Goal: Task Accomplishment & Management: Use online tool/utility

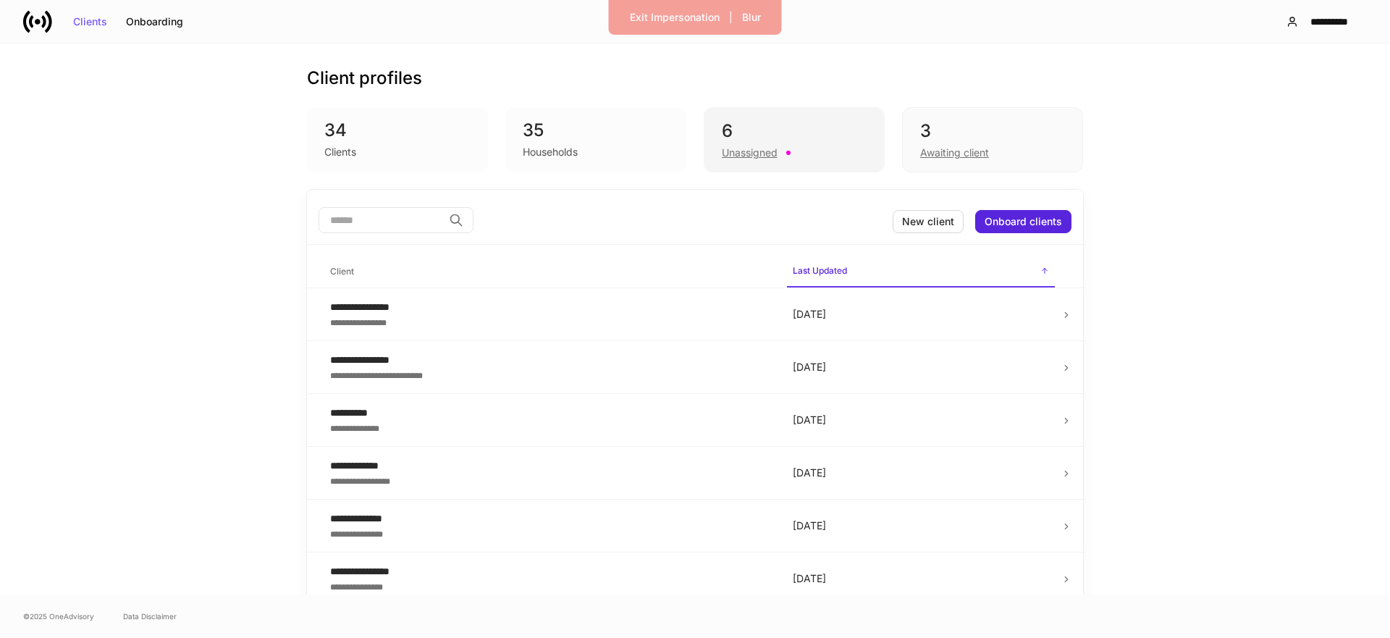
click at [752, 128] on div "6" at bounding box center [794, 130] width 145 height 23
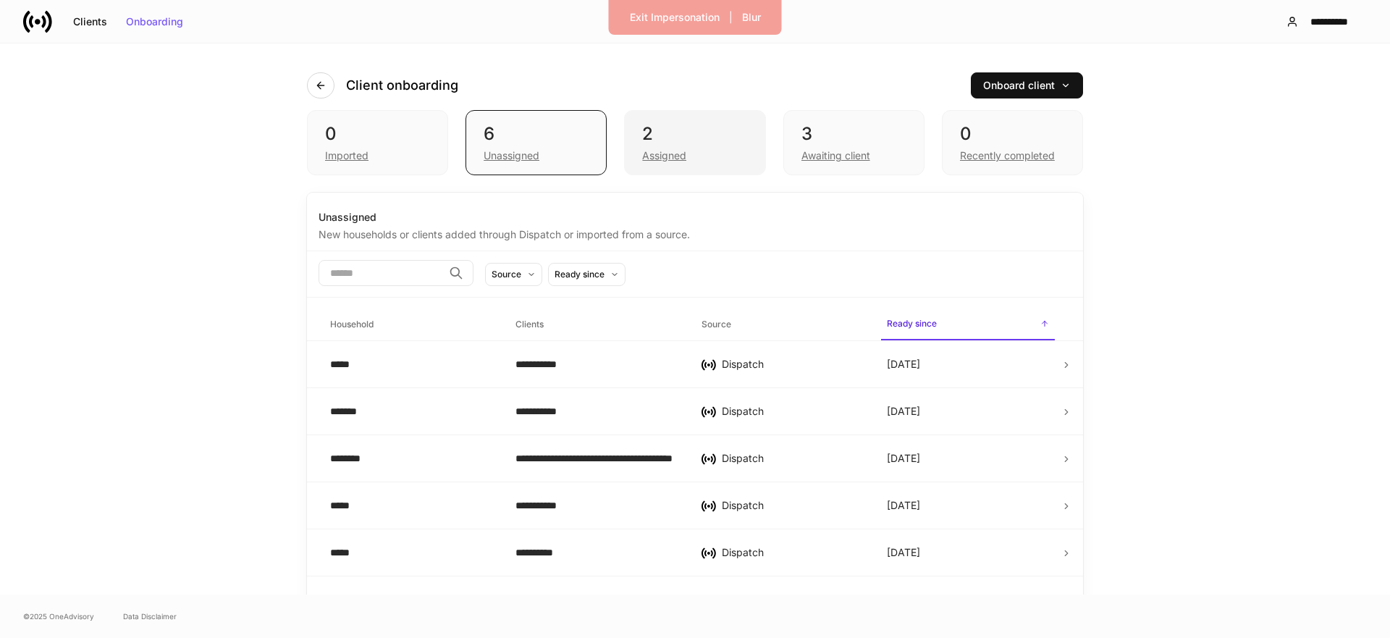
click at [663, 156] on div "Assigned" at bounding box center [664, 155] width 44 height 14
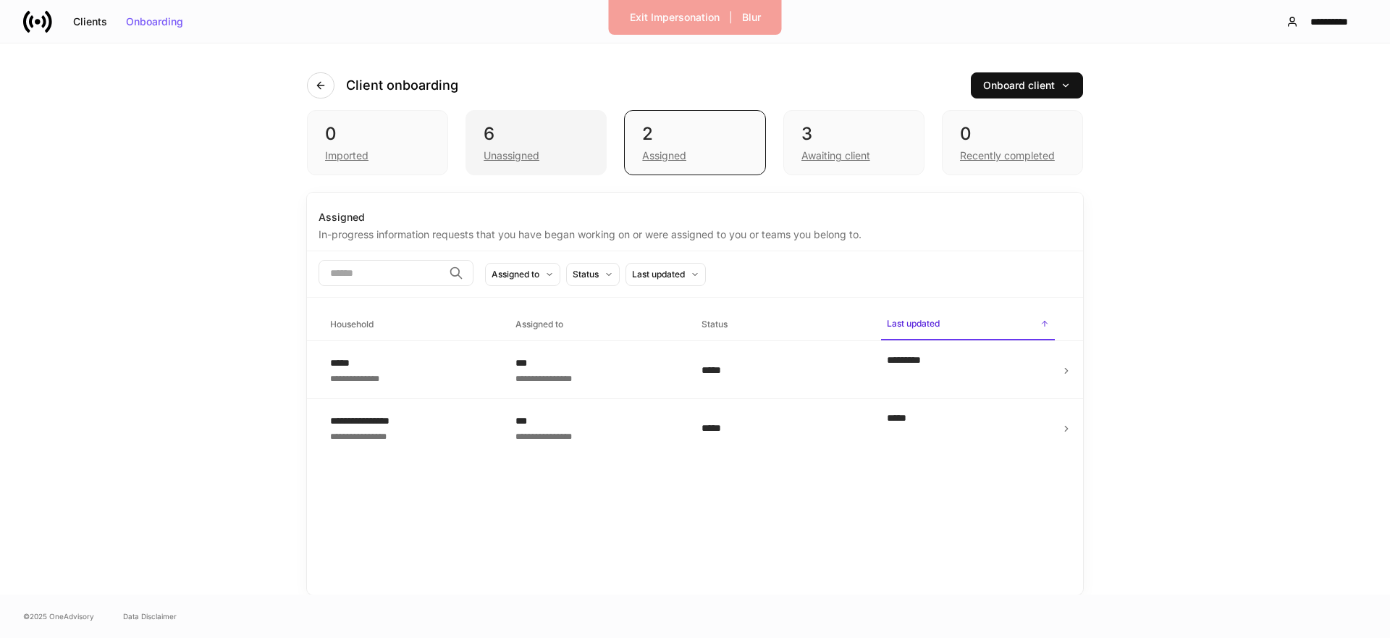
drag, startPoint x: 541, startPoint y: 135, endPoint x: 543, endPoint y: 160, distance: 24.7
click at [541, 136] on div "6" at bounding box center [536, 133] width 105 height 23
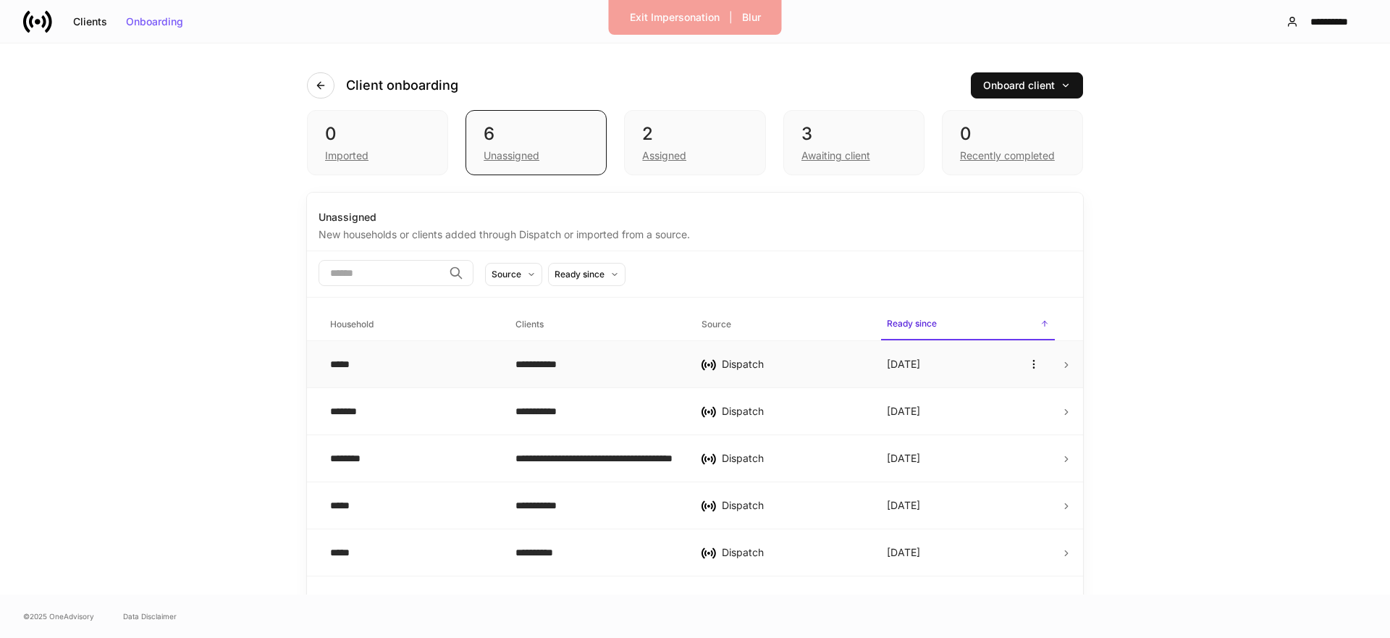
click at [460, 365] on div "*****" at bounding box center [411, 364] width 162 height 14
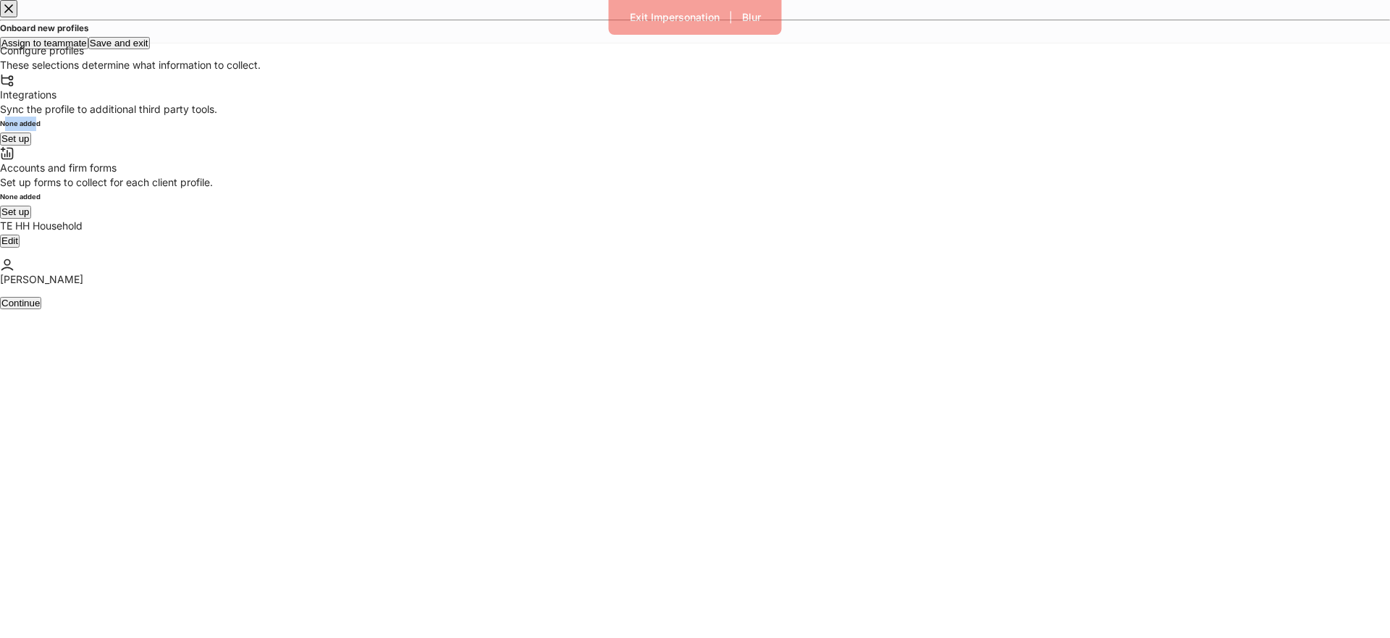
drag, startPoint x: 386, startPoint y: 388, endPoint x: 424, endPoint y: 389, distance: 38.4
click at [424, 131] on h6 "None added" at bounding box center [695, 124] width 1390 height 14
